Goal: Information Seeking & Learning: Learn about a topic

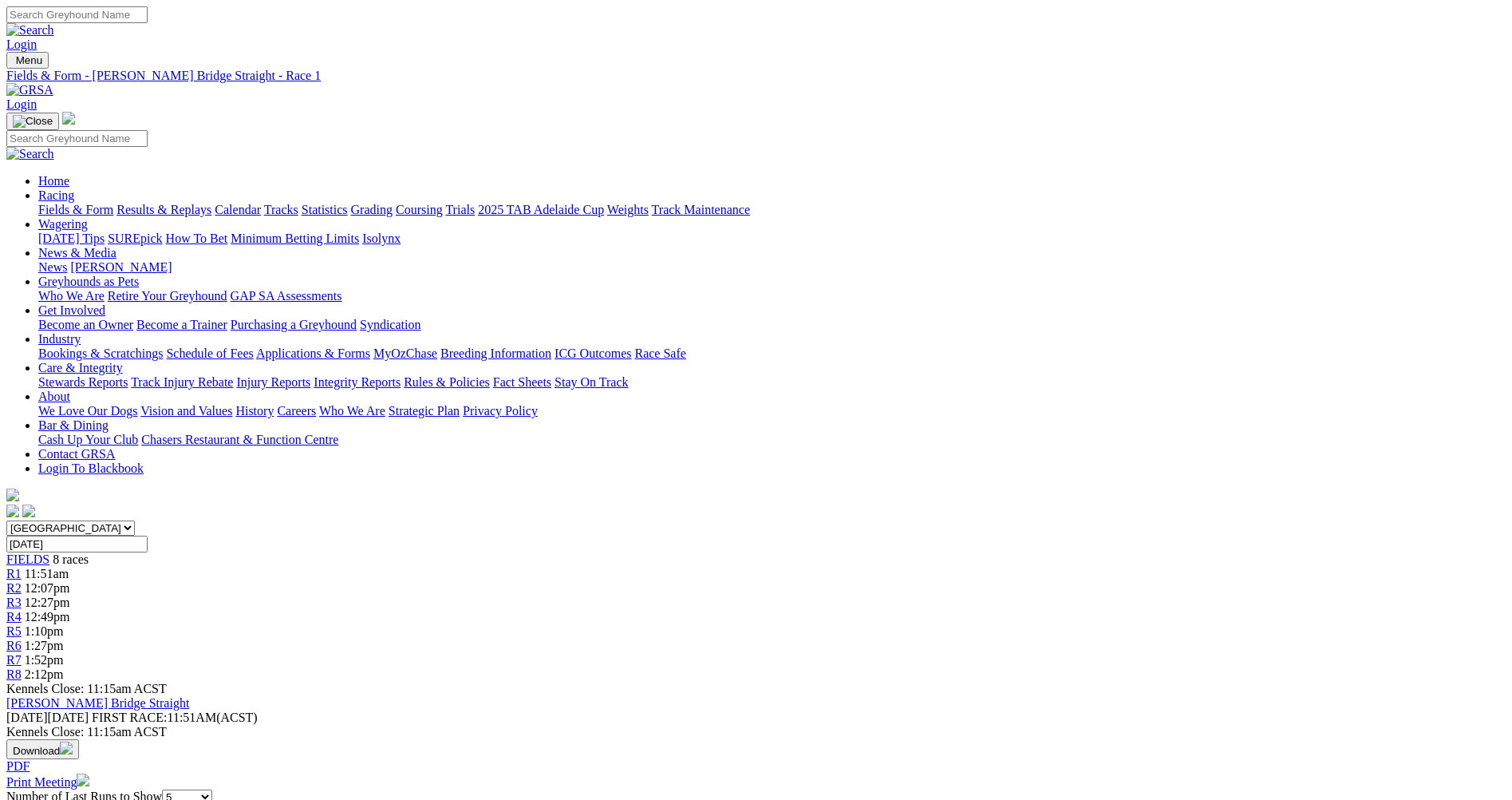
click at [533, 581] on div "R2 12:07pm" at bounding box center [756, 588] width 1500 height 15
click at [22, 567] on link "R1" at bounding box center [14, 573] width 15 height 14
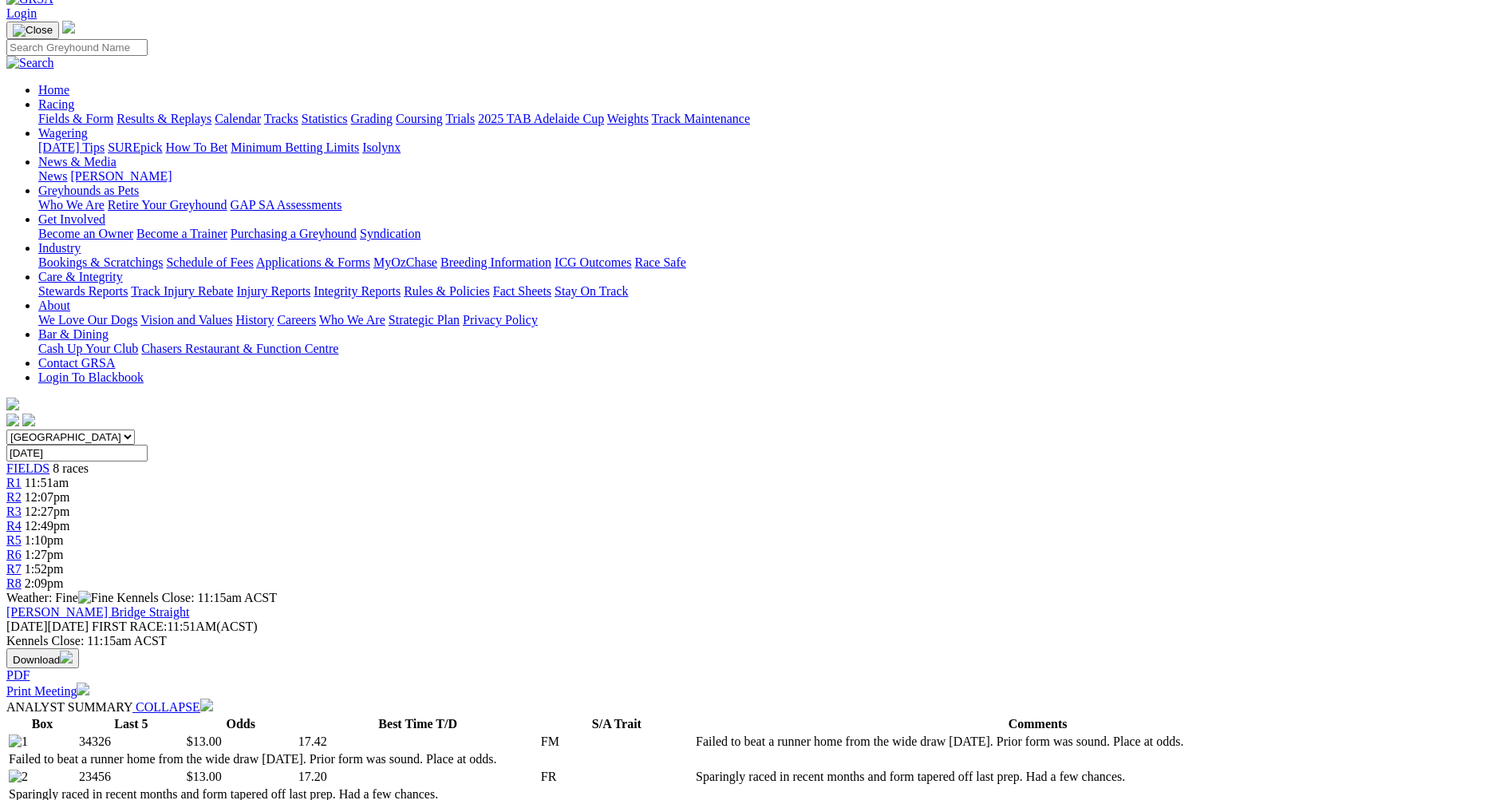
scroll to position [80, 0]
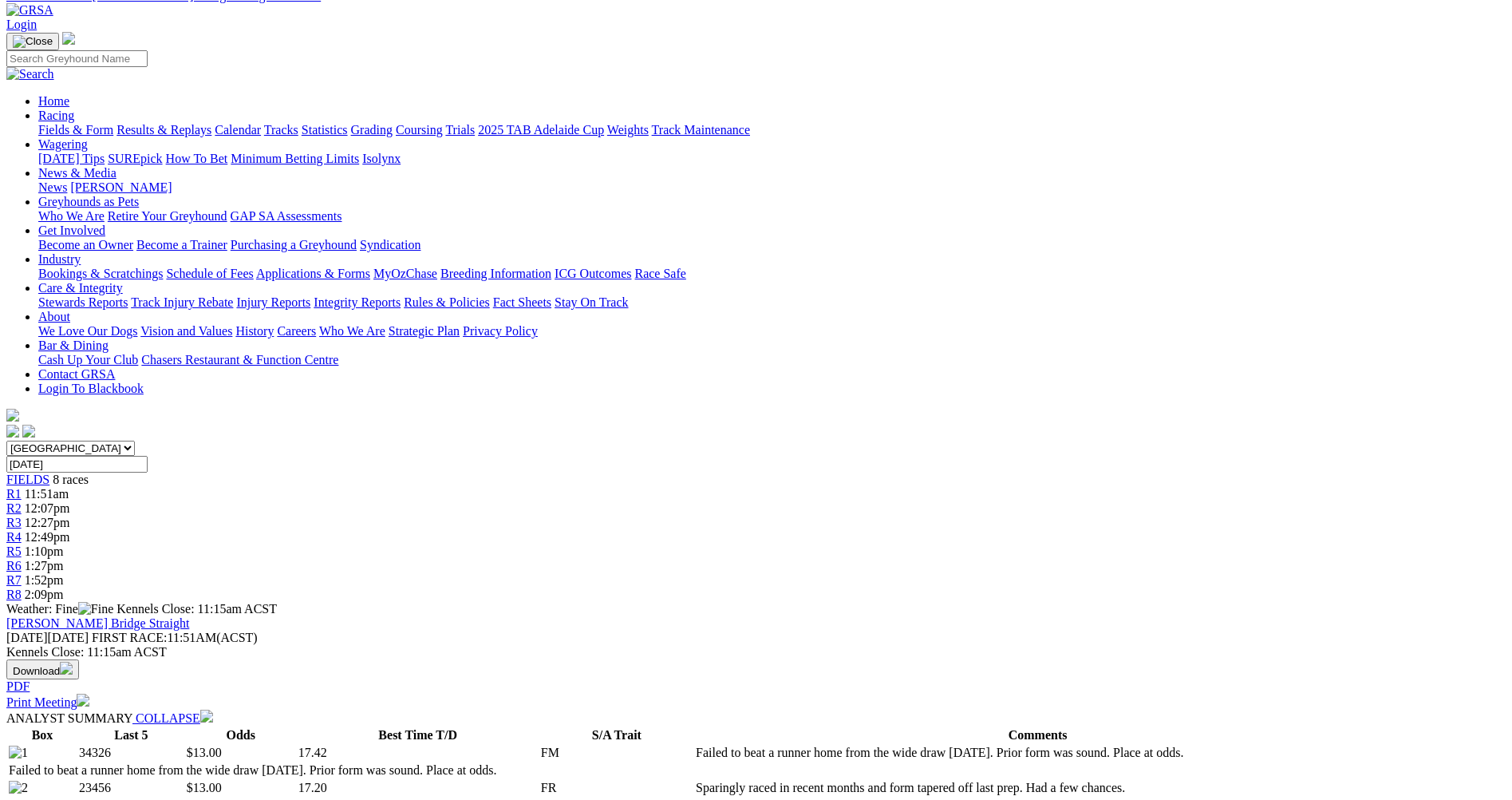
click at [22, 501] on link "R2" at bounding box center [14, 508] width 15 height 14
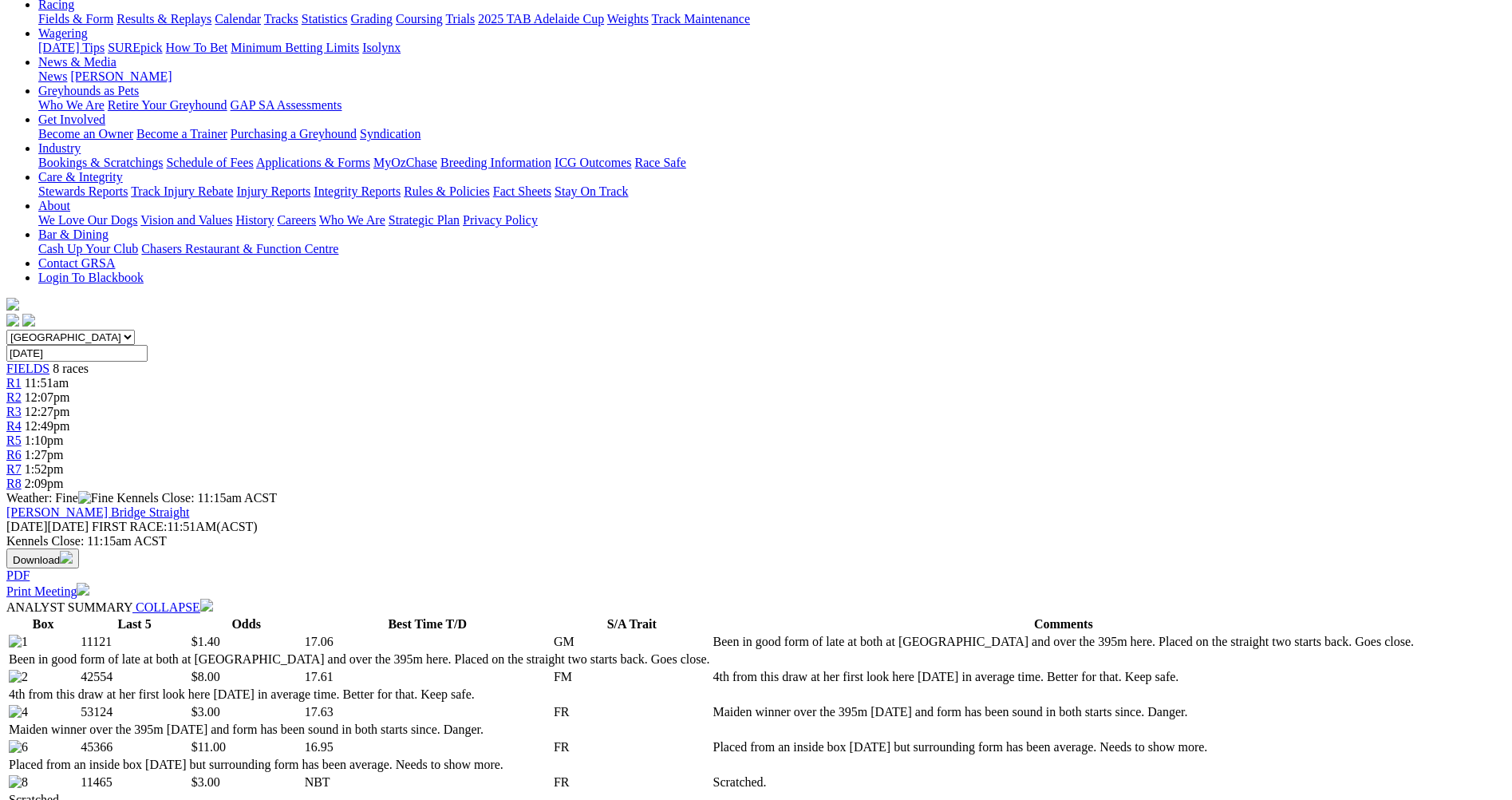
scroll to position [160, 0]
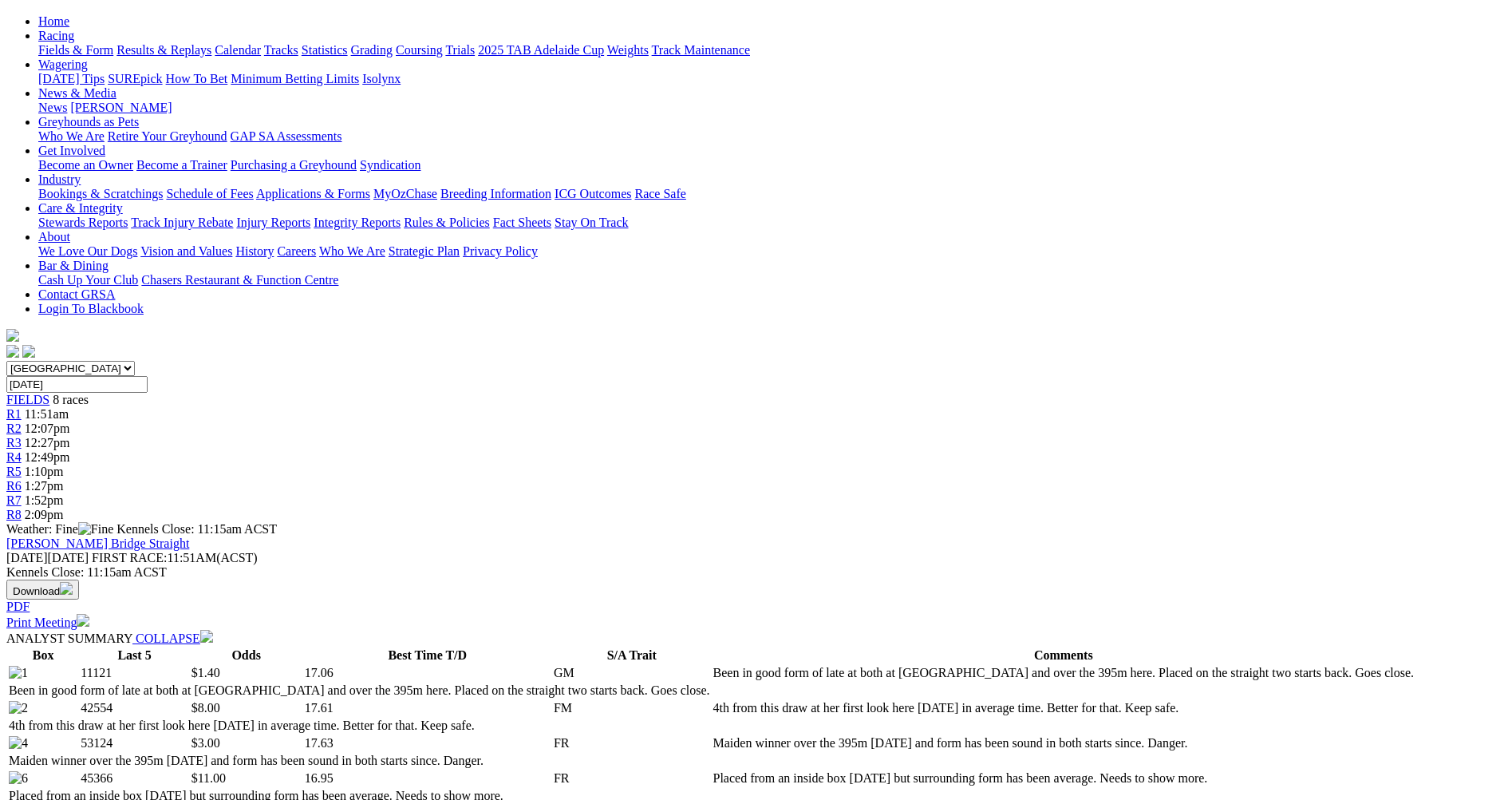
click at [22, 436] on span "R3" at bounding box center [14, 442] width 15 height 14
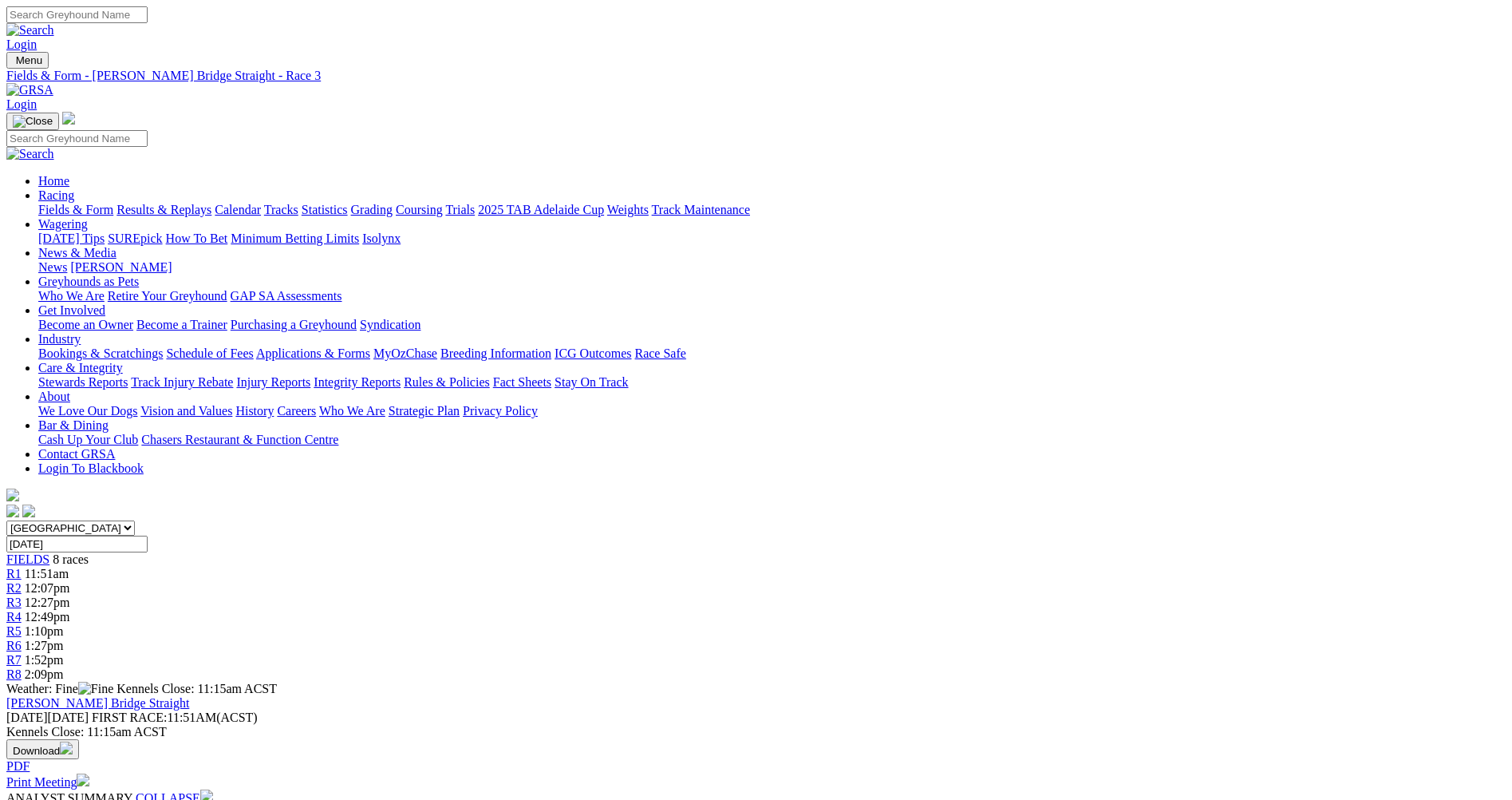
click at [22, 610] on span "R4" at bounding box center [14, 617] width 15 height 14
click at [64, 625] on span "1:10pm" at bounding box center [44, 631] width 39 height 14
click at [982, 639] on div "R6 1:27pm" at bounding box center [756, 646] width 1500 height 15
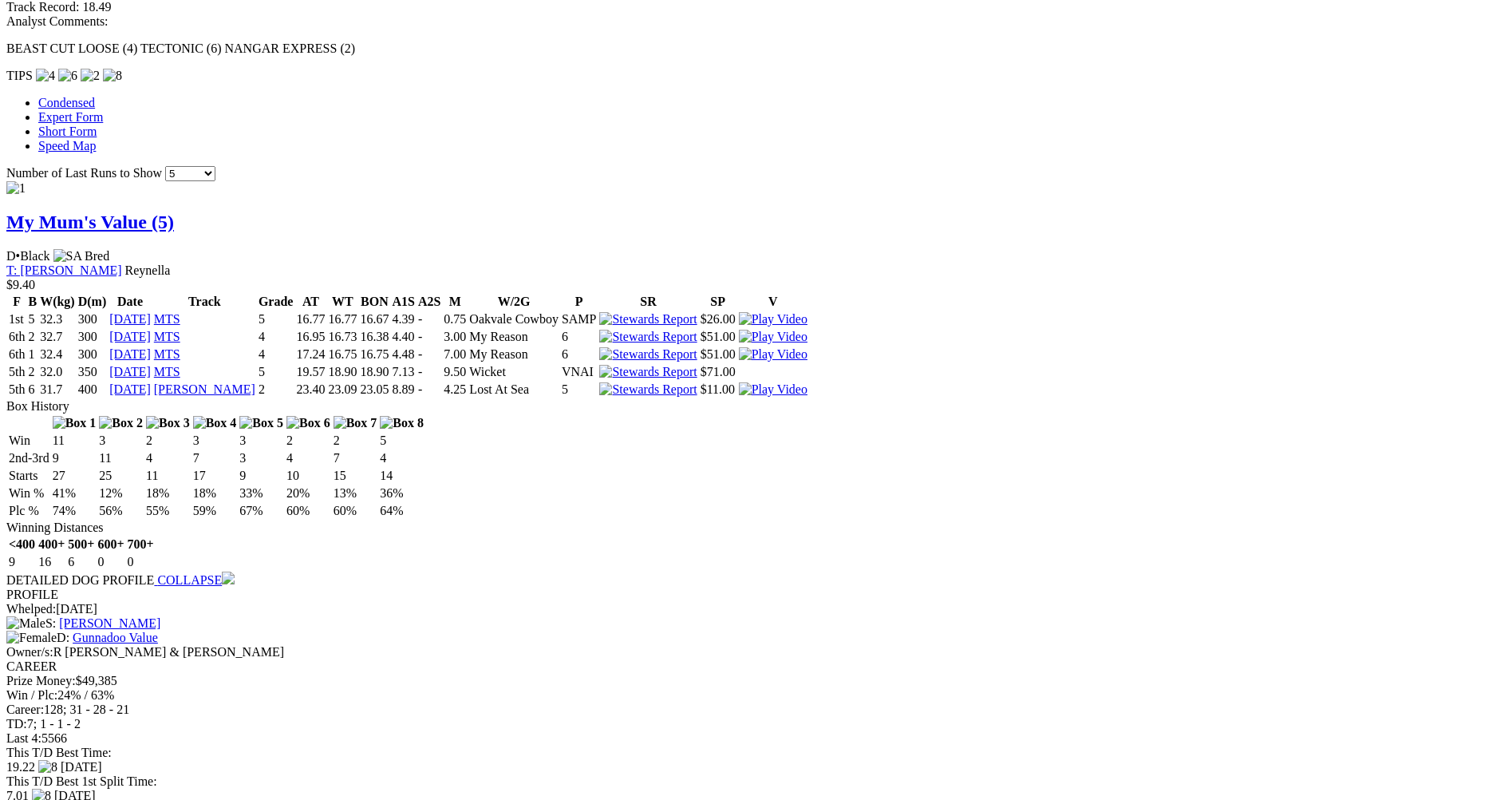
scroll to position [1198, 0]
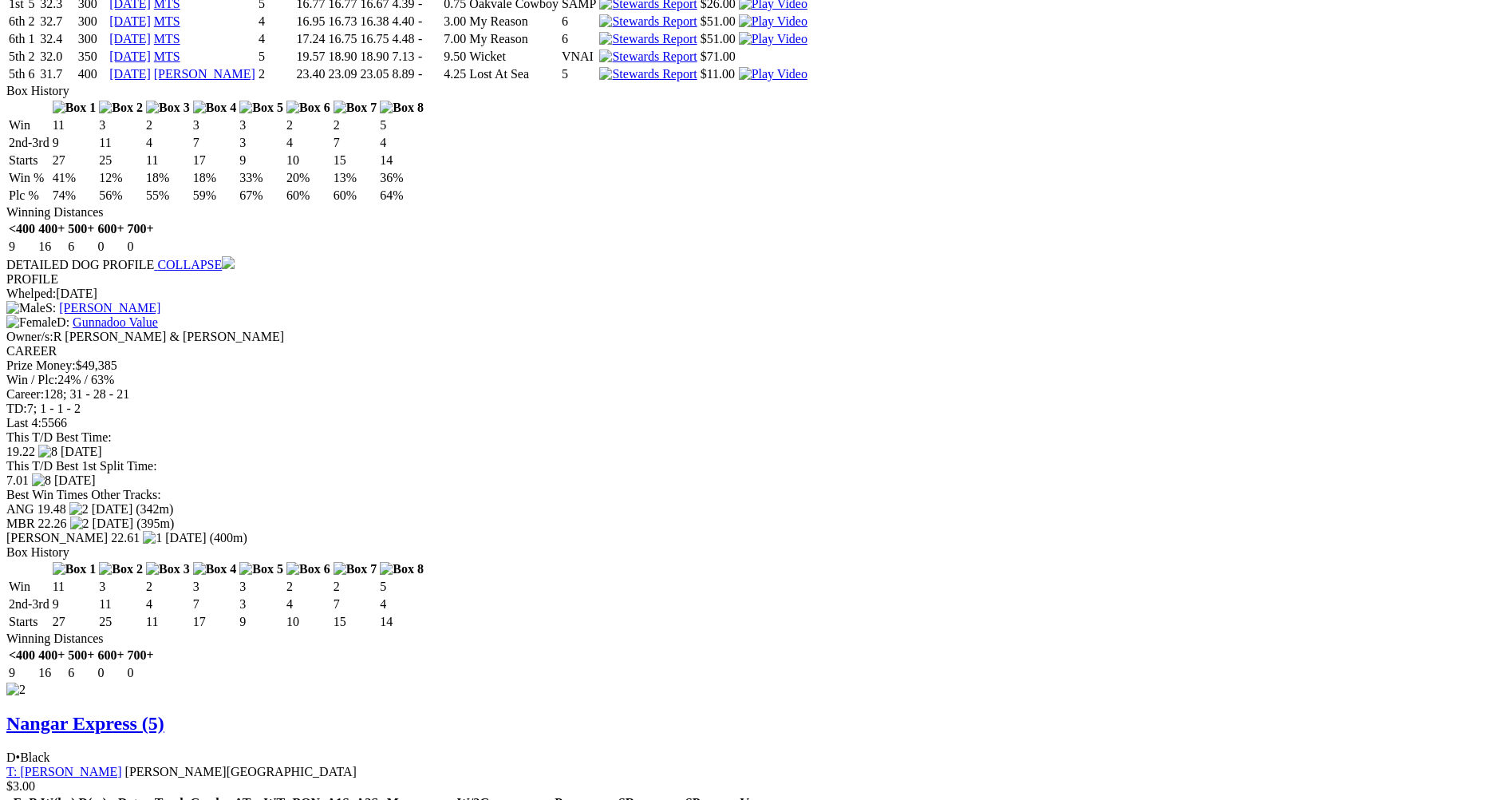
scroll to position [1446, 0]
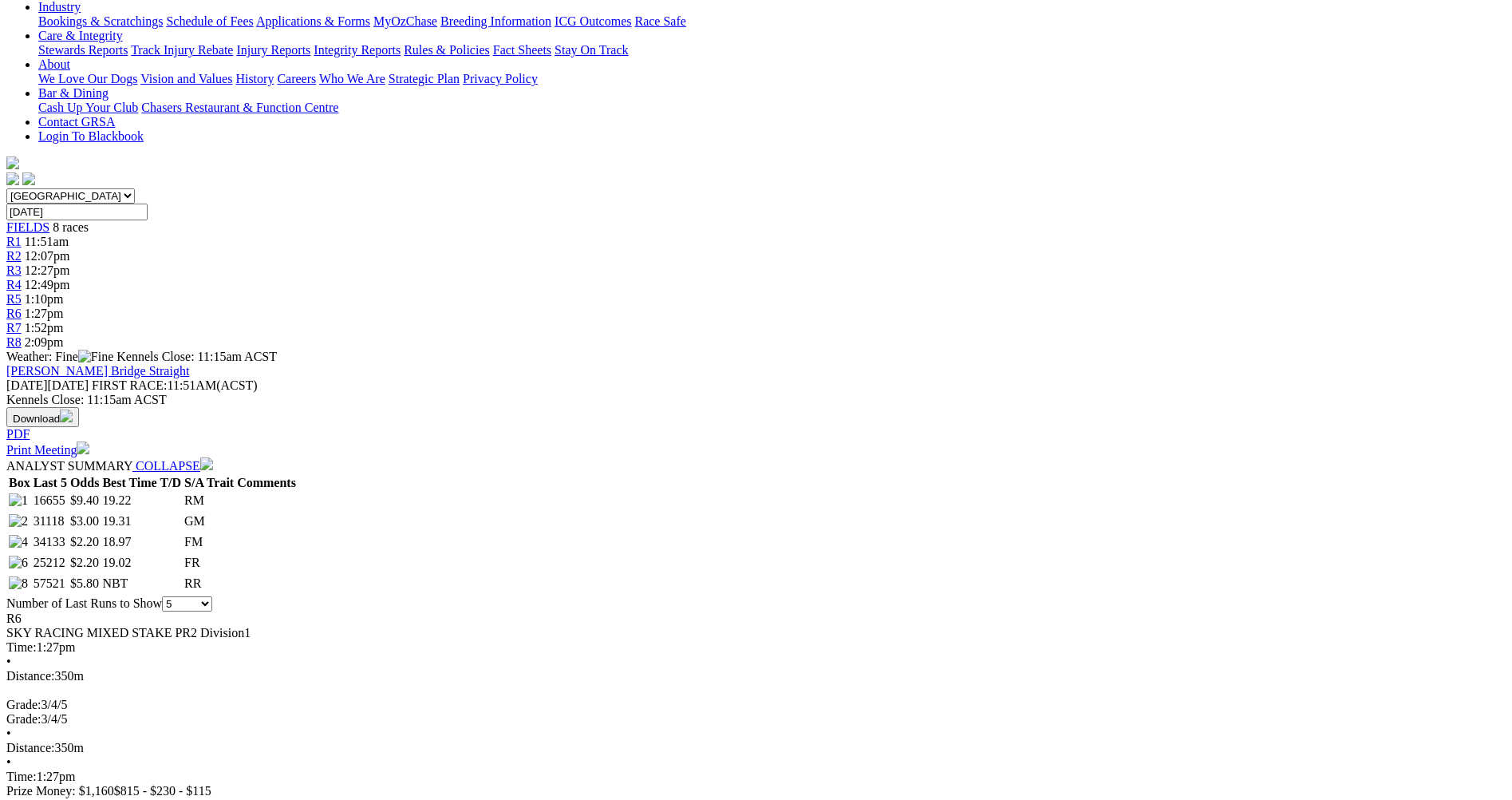
scroll to position [0, 0]
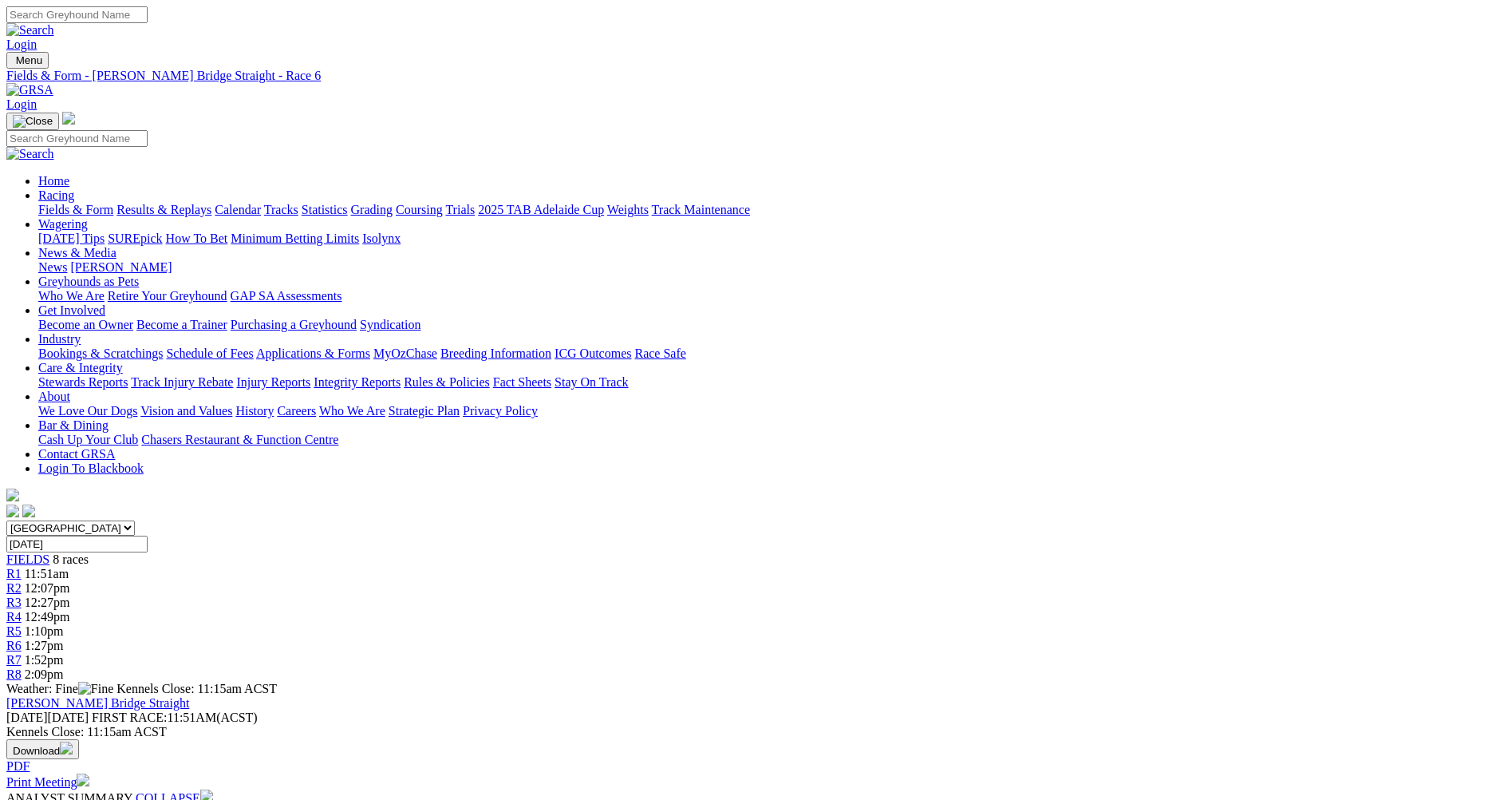
click at [22, 653] on link "R7" at bounding box center [14, 660] width 15 height 14
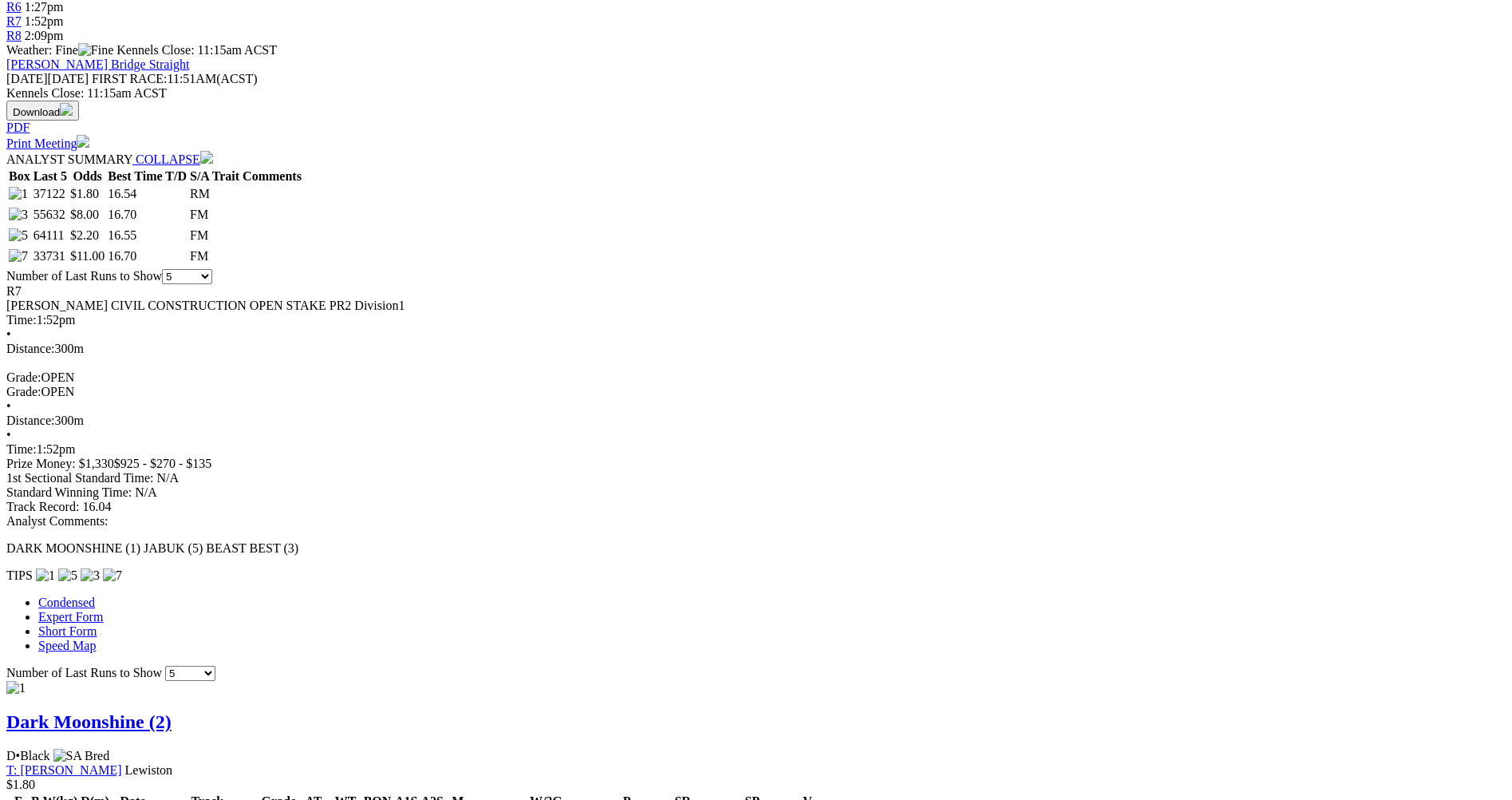
scroll to position [798, 0]
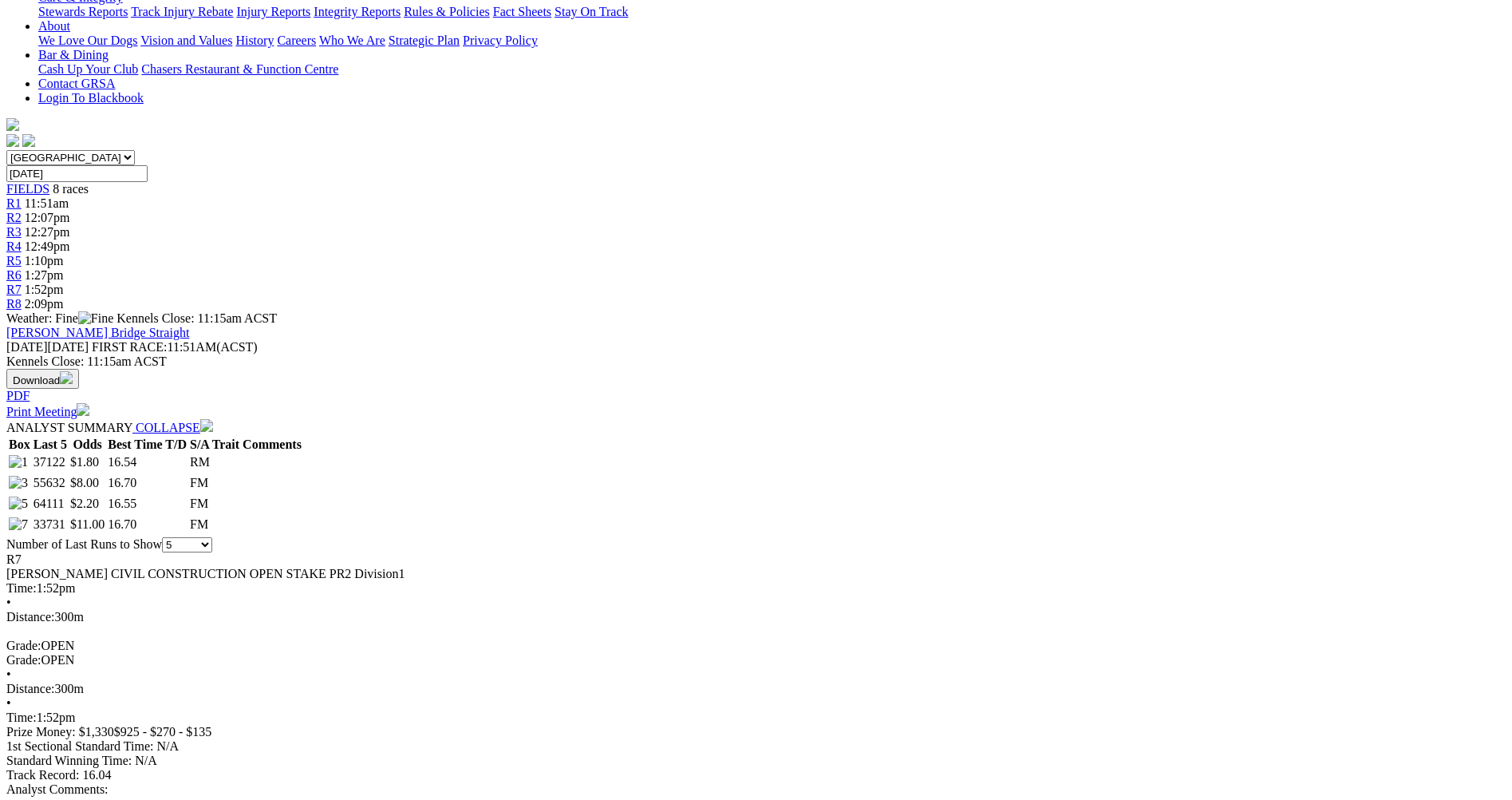
scroll to position [160, 0]
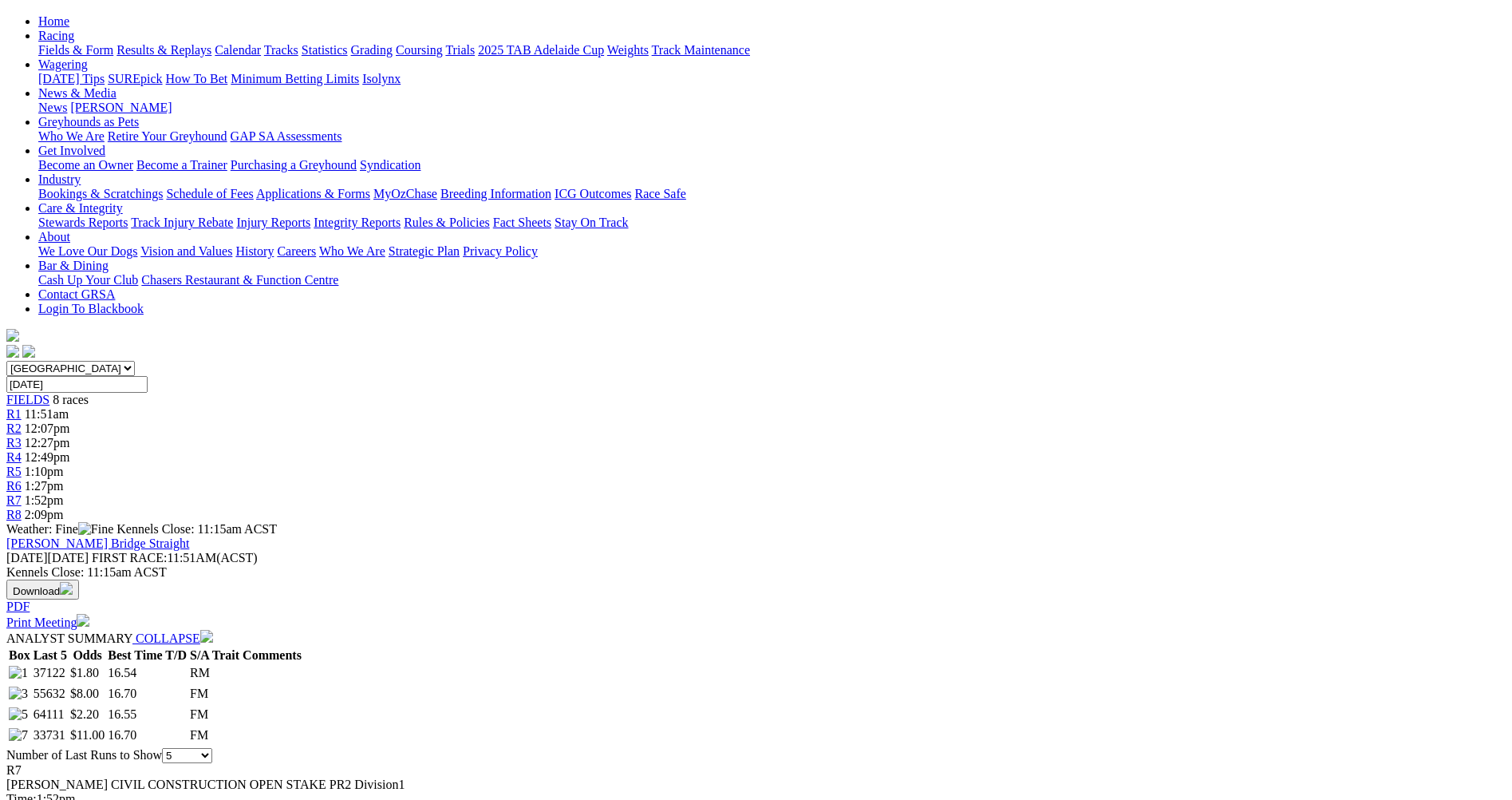
click at [22, 508] on span "R8" at bounding box center [14, 514] width 15 height 14
